Goal: Task Accomplishment & Management: Use online tool/utility

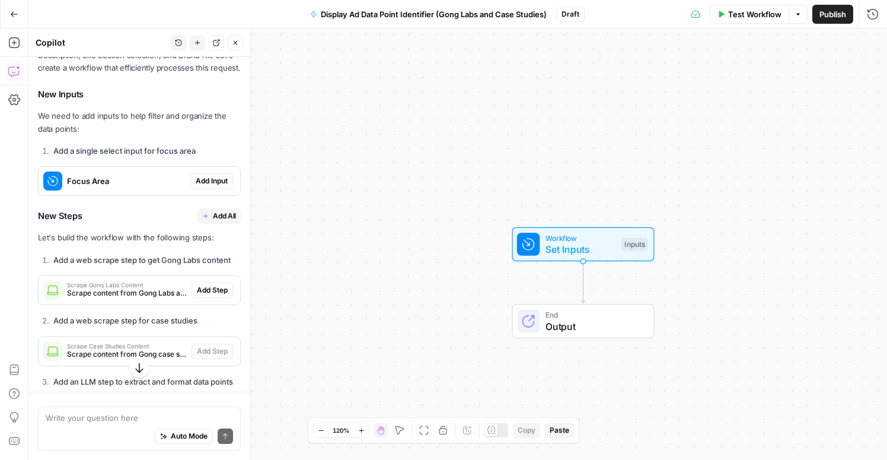
scroll to position [1366, 0]
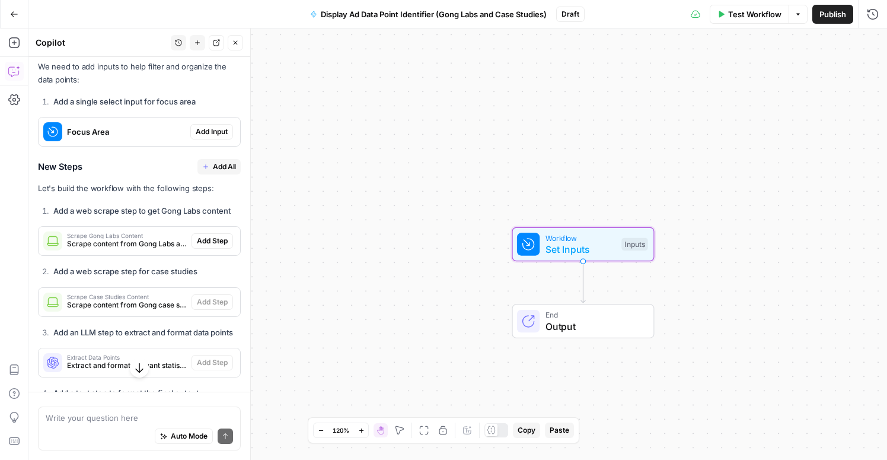
click at [211, 126] on span "Add Input" at bounding box center [212, 131] width 32 height 11
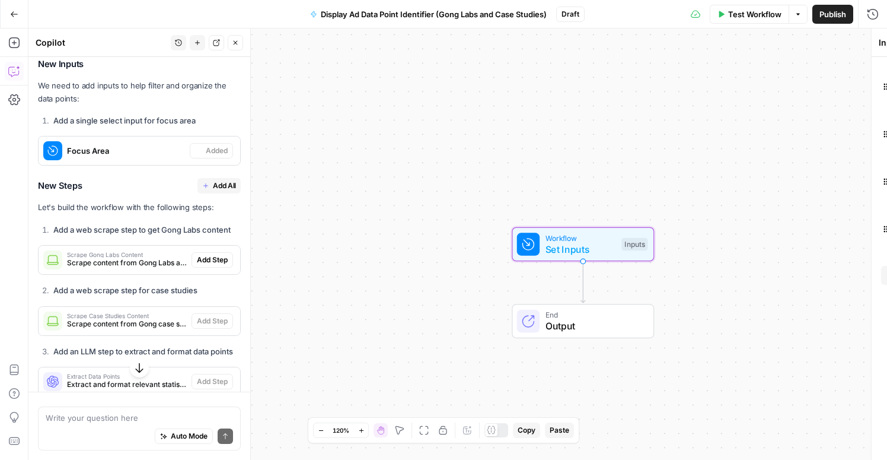
scroll to position [1385, 0]
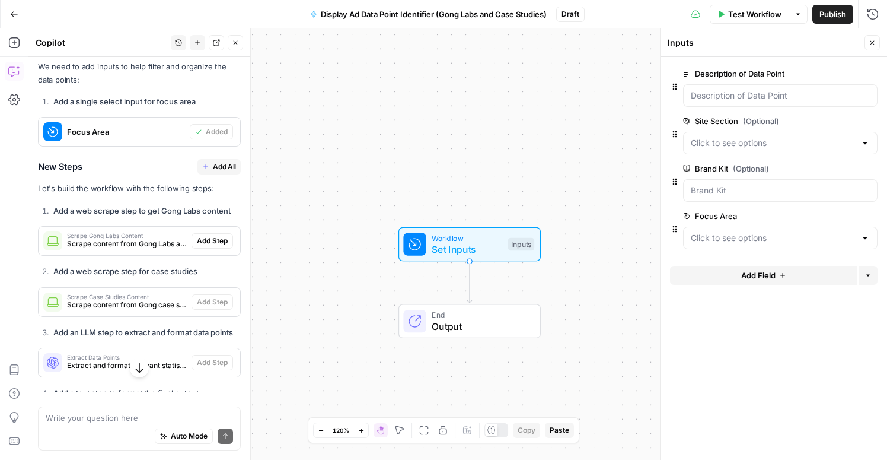
click at [220, 161] on span "Add All" at bounding box center [224, 166] width 23 height 11
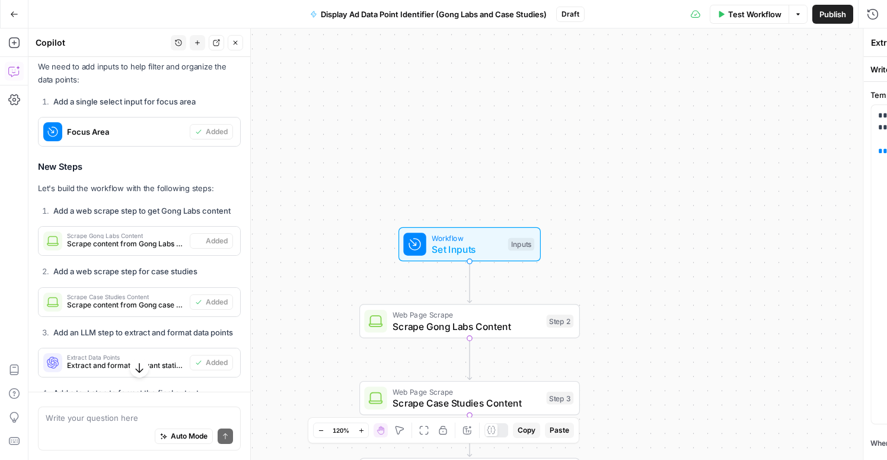
type textarea "Format Final Output"
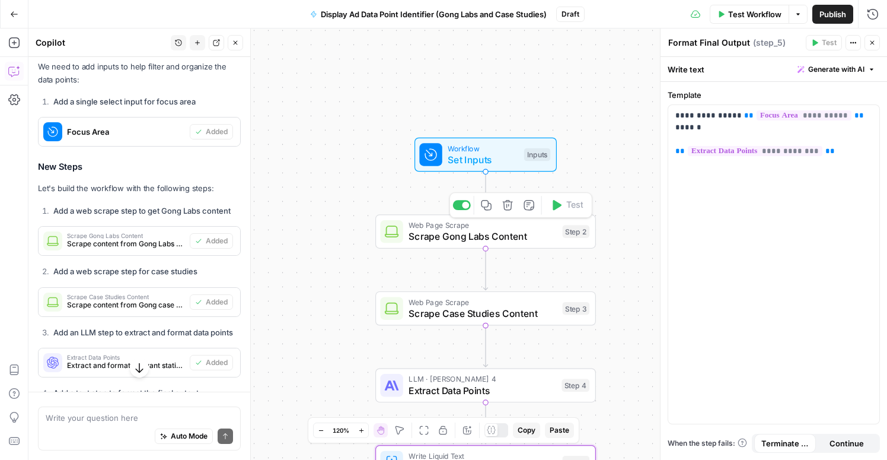
click at [472, 243] on span "Scrape Gong Labs Content" at bounding box center [483, 236] width 148 height 14
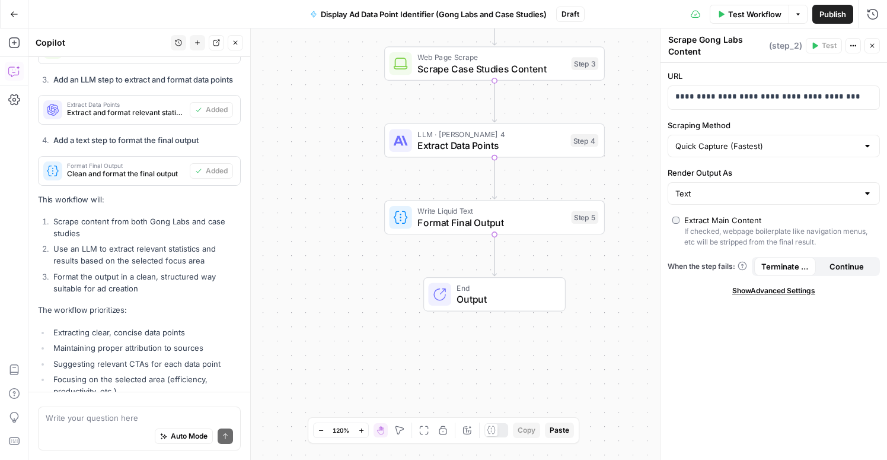
scroll to position [1710, 0]
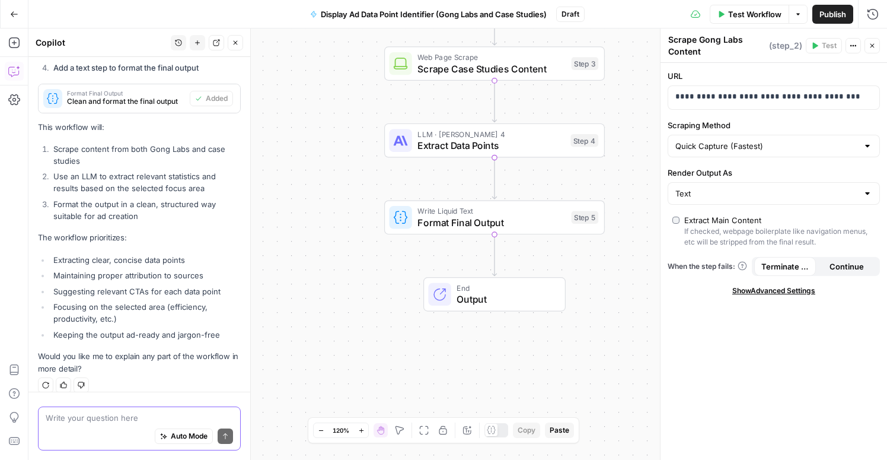
click at [84, 416] on textarea at bounding box center [139, 418] width 187 height 12
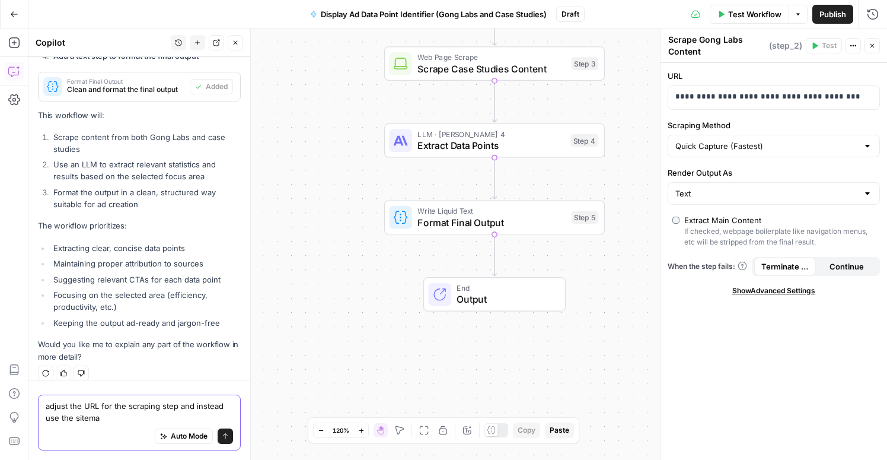
type textarea "adjust the URL for the scraping step and instead use the sitemap"
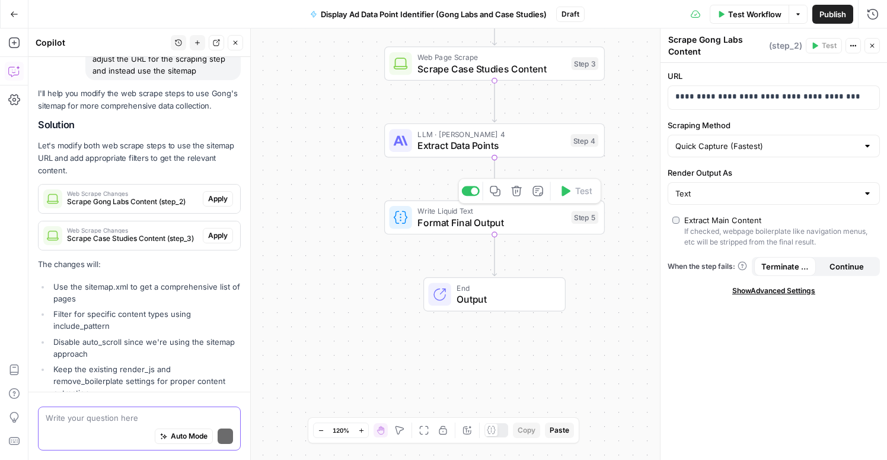
scroll to position [2088, 0]
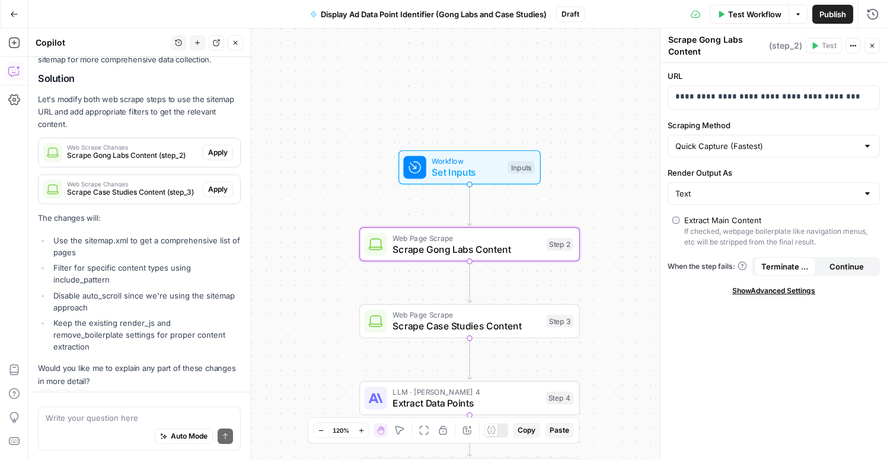
click at [208, 147] on span "Apply" at bounding box center [218, 152] width 20 height 11
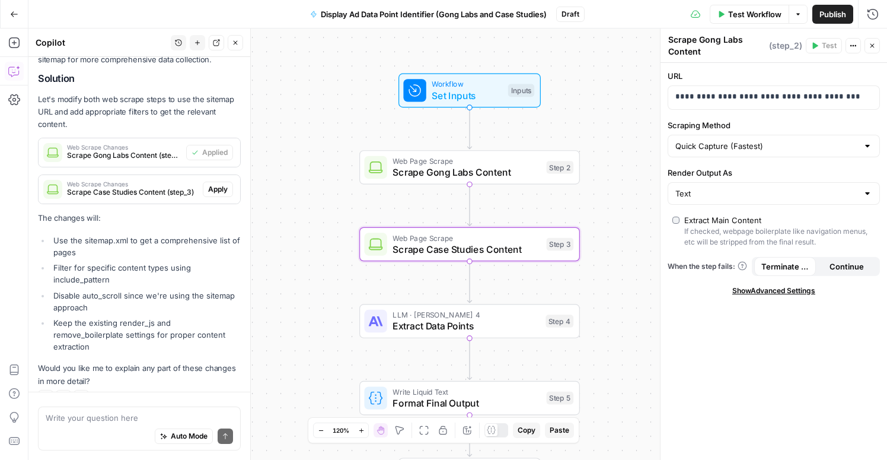
click at [216, 184] on span "Apply" at bounding box center [218, 189] width 20 height 11
click at [88, 424] on div "Auto Mode Send" at bounding box center [139, 436] width 187 height 26
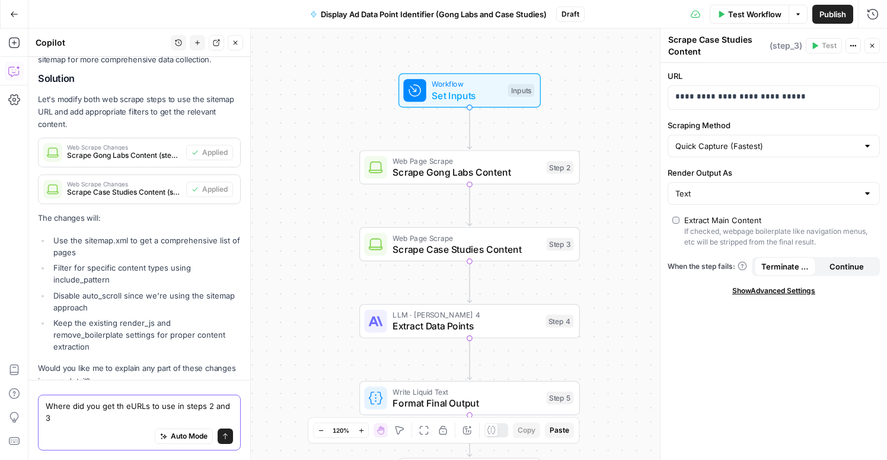
type textarea "Where did you get th eURLs to use in steps 2 and 3?"
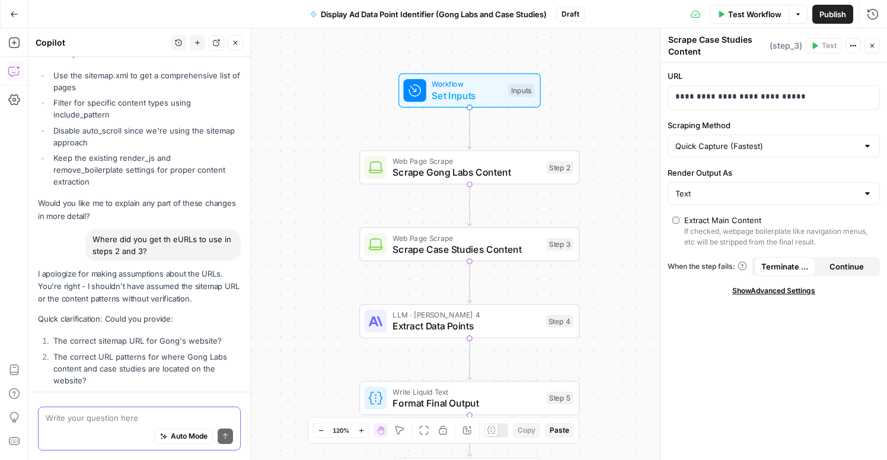
scroll to position [2300, 0]
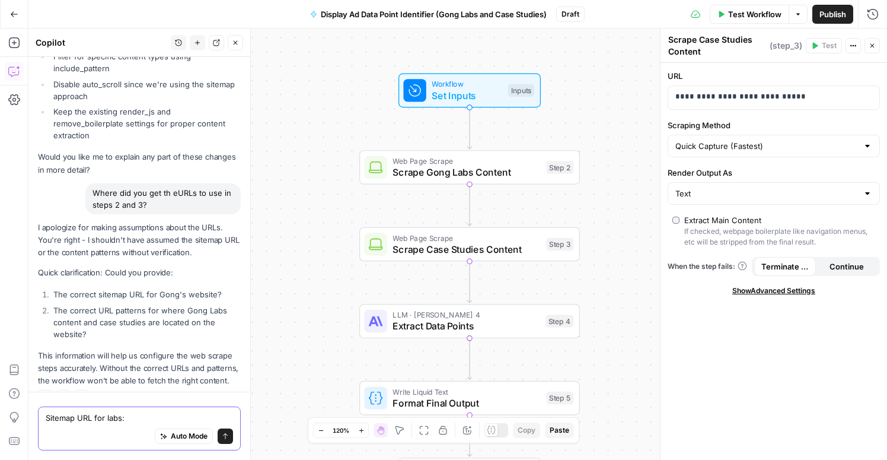
paste textarea "https://www.gong.io/patterns-lab-sitemap.xml"
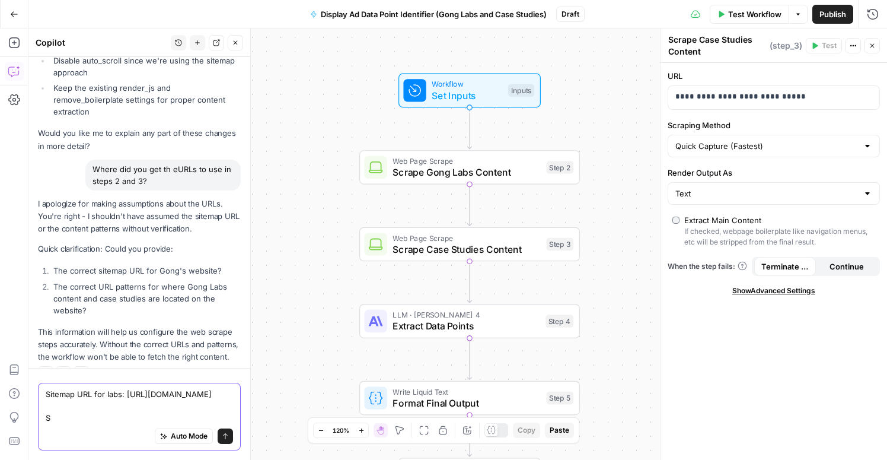
scroll to position [2335, 0]
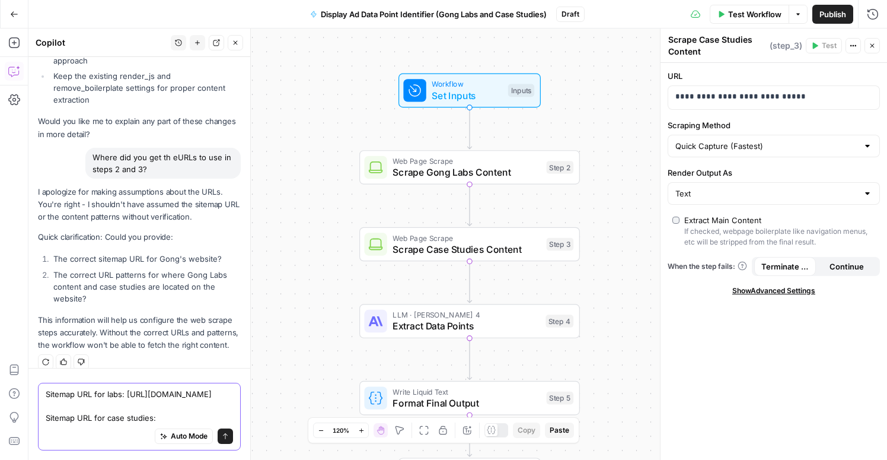
paste textarea "https://www.gong.io/patterns-case-study-sitemap.xml"
type textarea "Sitemap URL for labs: https://www.gong.io/patterns-lab-sitemap.xml Sitemap URL …"
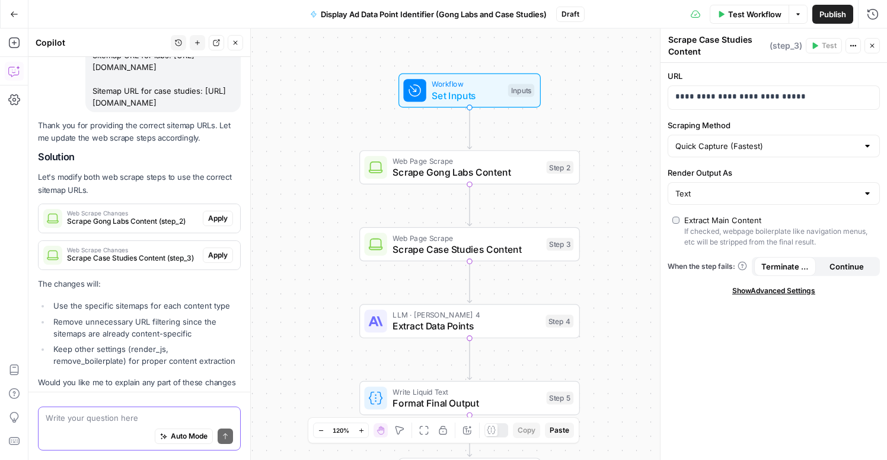
scroll to position [2686, 0]
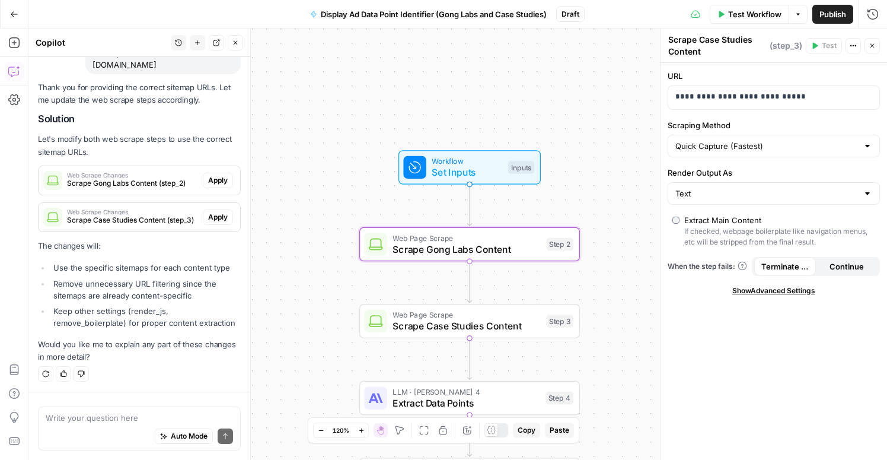
click at [208, 179] on span "Apply" at bounding box center [218, 180] width 20 height 11
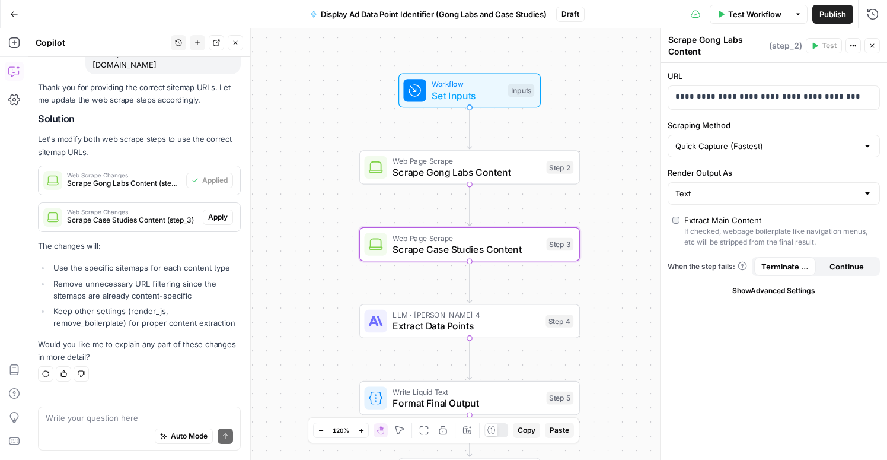
click at [218, 216] on span "Apply" at bounding box center [218, 217] width 20 height 11
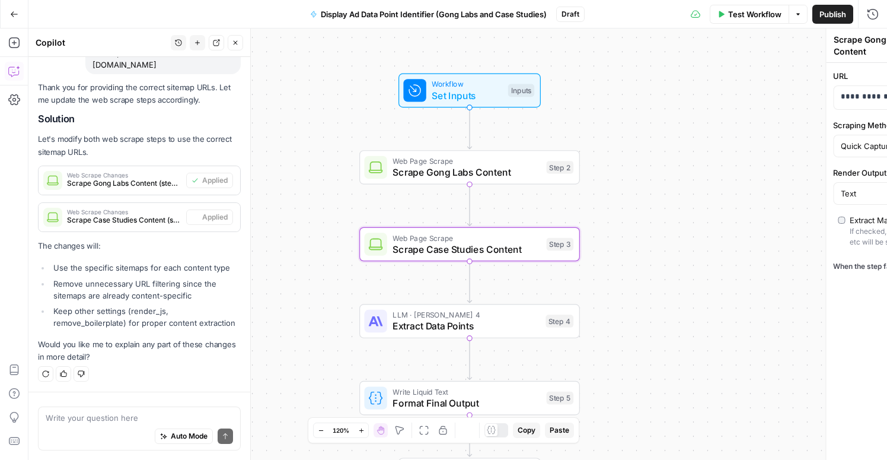
type textarea "Scrape Case Studies Content"
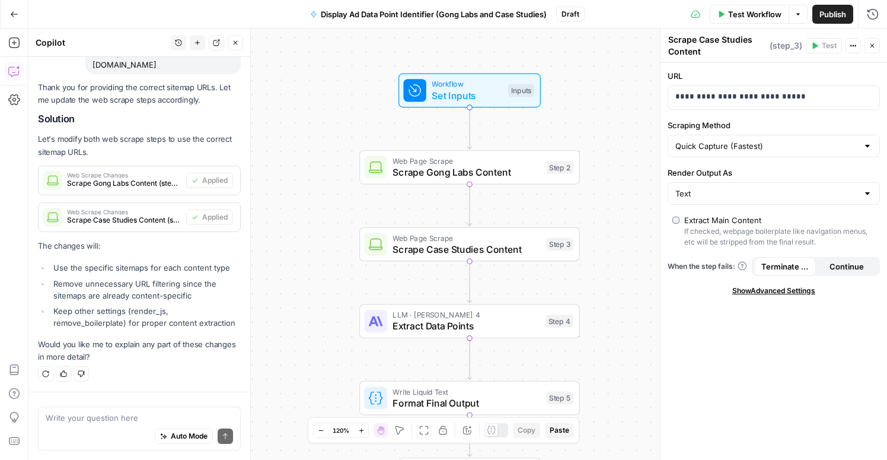
click at [732, 13] on span "Test Workflow" at bounding box center [754, 14] width 53 height 12
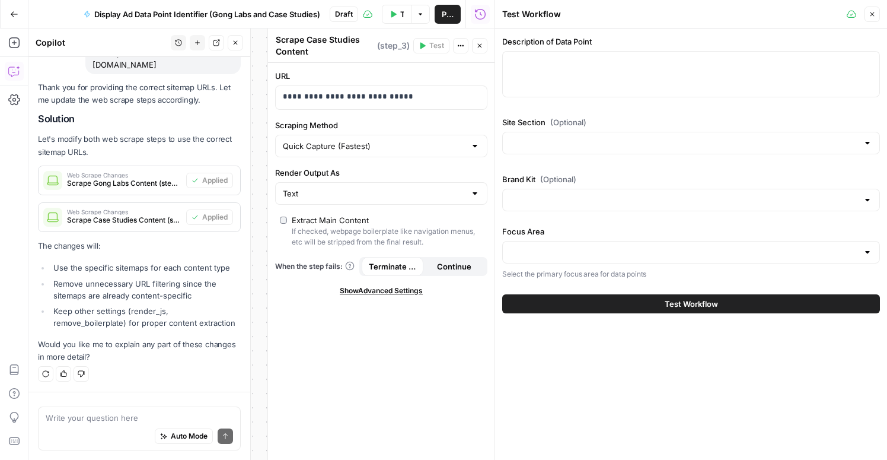
click at [562, 69] on div at bounding box center [691, 74] width 378 height 46
click at [548, 146] on input "Site Section (Optional)" at bounding box center [684, 143] width 348 height 12
click at [547, 170] on span "Gong Labs" at bounding box center [688, 173] width 353 height 12
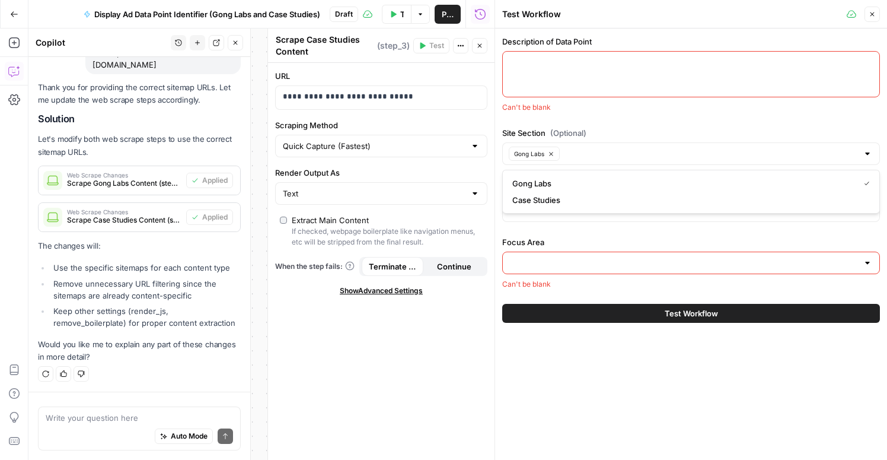
click at [556, 235] on div "Description of Data Point Can't be blank Site Section (Optional) Gong Labs Bran…" at bounding box center [691, 163] width 378 height 254
click at [551, 260] on input "Focus Area" at bounding box center [684, 263] width 348 height 12
click at [356, 372] on div "**********" at bounding box center [381, 261] width 227 height 397
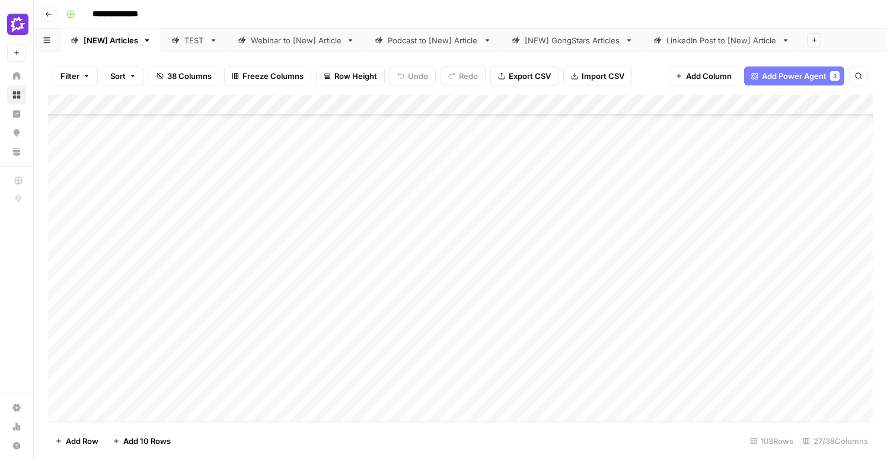
scroll to position [666, 0]
click at [59, 187] on div "Add Column" at bounding box center [460, 258] width 825 height 326
click at [519, 185] on div "Add Column" at bounding box center [460, 258] width 825 height 326
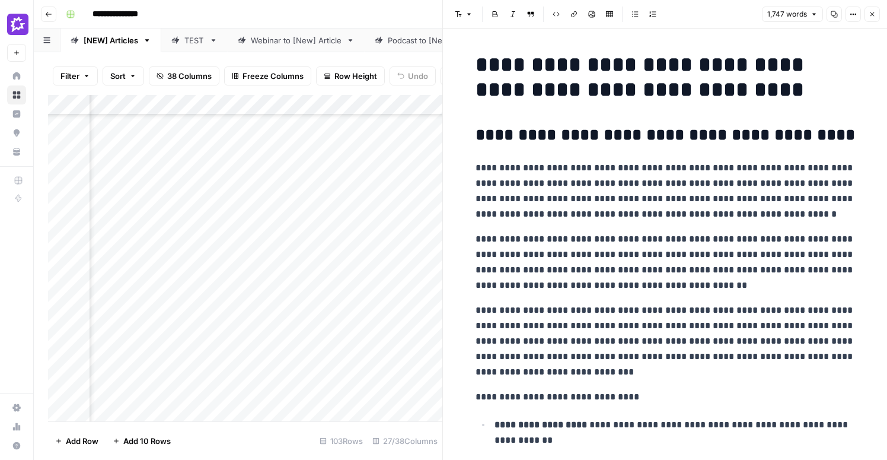
click at [629, 189] on p "**********" at bounding box center [665, 191] width 379 height 62
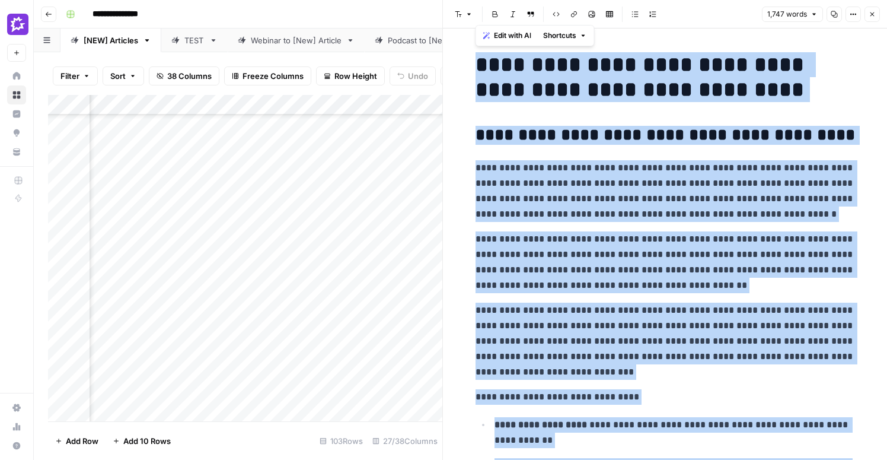
copy div "**********"
click at [245, 187] on div "Add Column" at bounding box center [245, 258] width 394 height 326
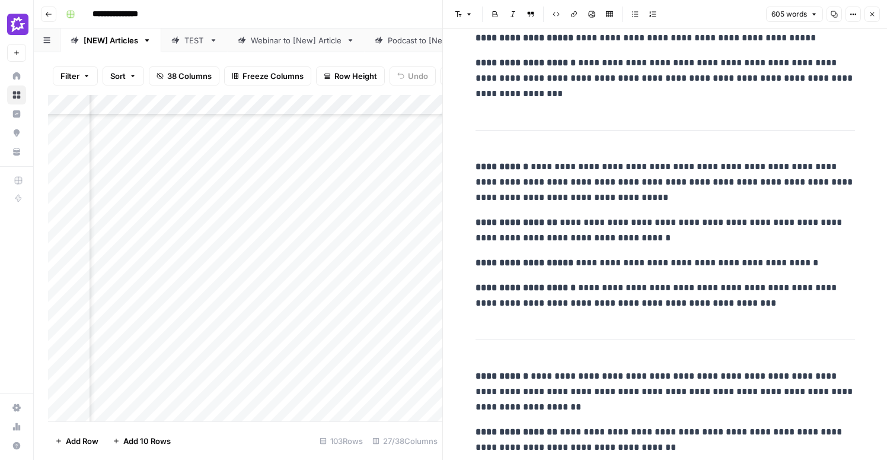
scroll to position [1268, 0]
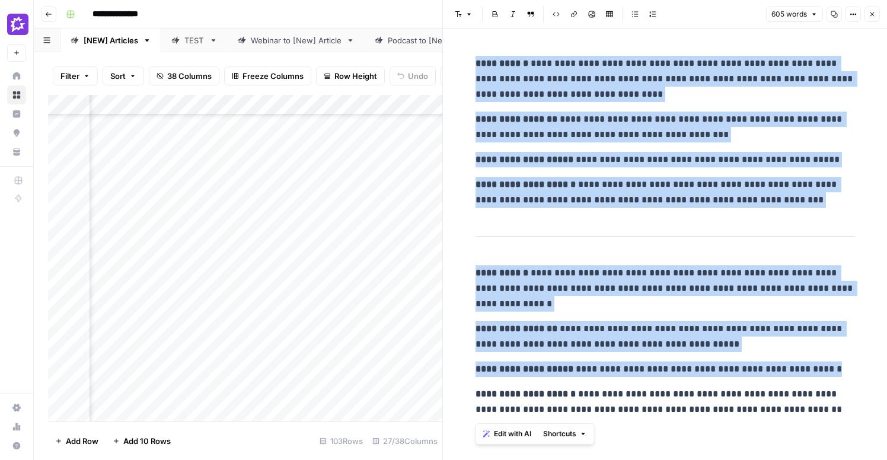
copy div "**********"
